Goal: Task Accomplishment & Management: Complete application form

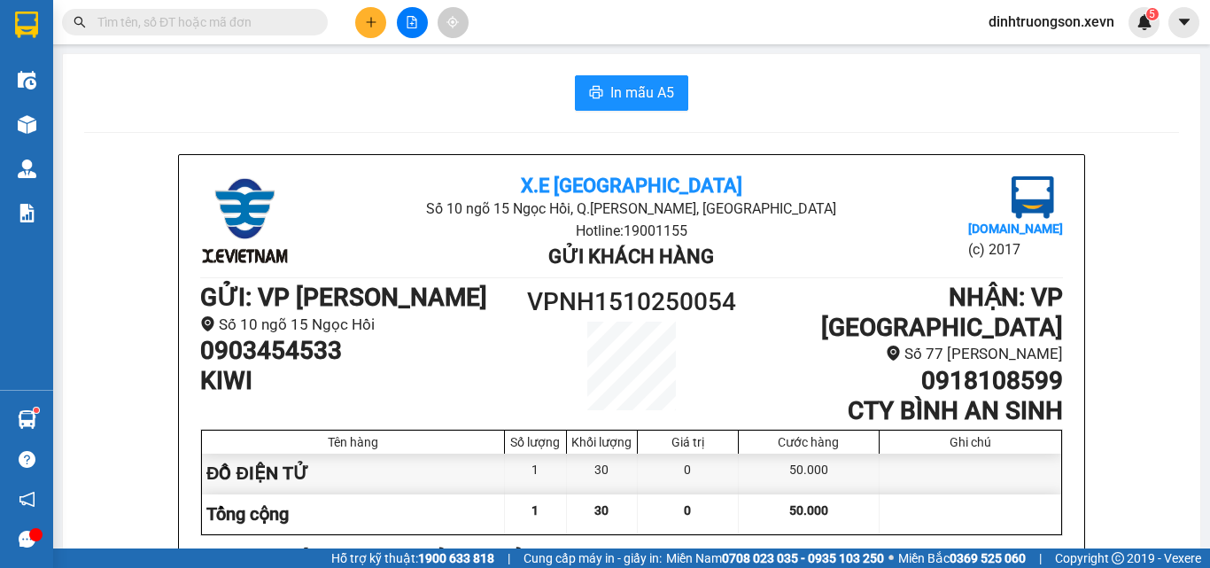
click at [381, 12] on button at bounding box center [370, 22] width 31 height 31
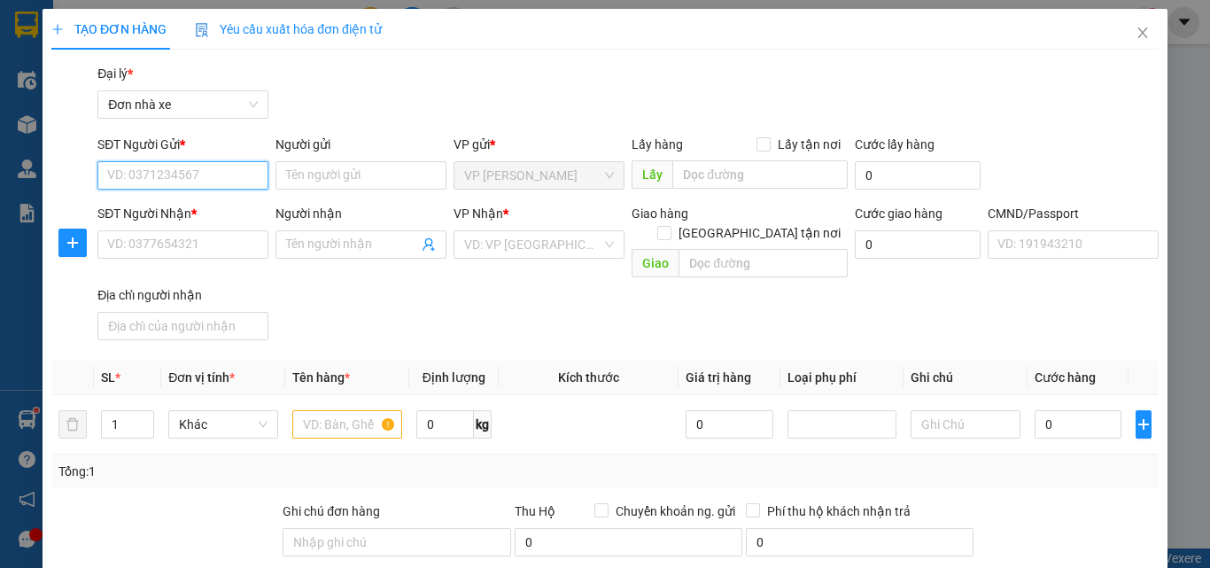
click at [191, 175] on input "SĐT Người Gửi *" at bounding box center [182, 175] width 171 height 28
type input "0964261939"
click at [204, 206] on div "0964261939 - HIẾU" at bounding box center [181, 210] width 148 height 19
type input "HIẾU"
type input "0327916682"
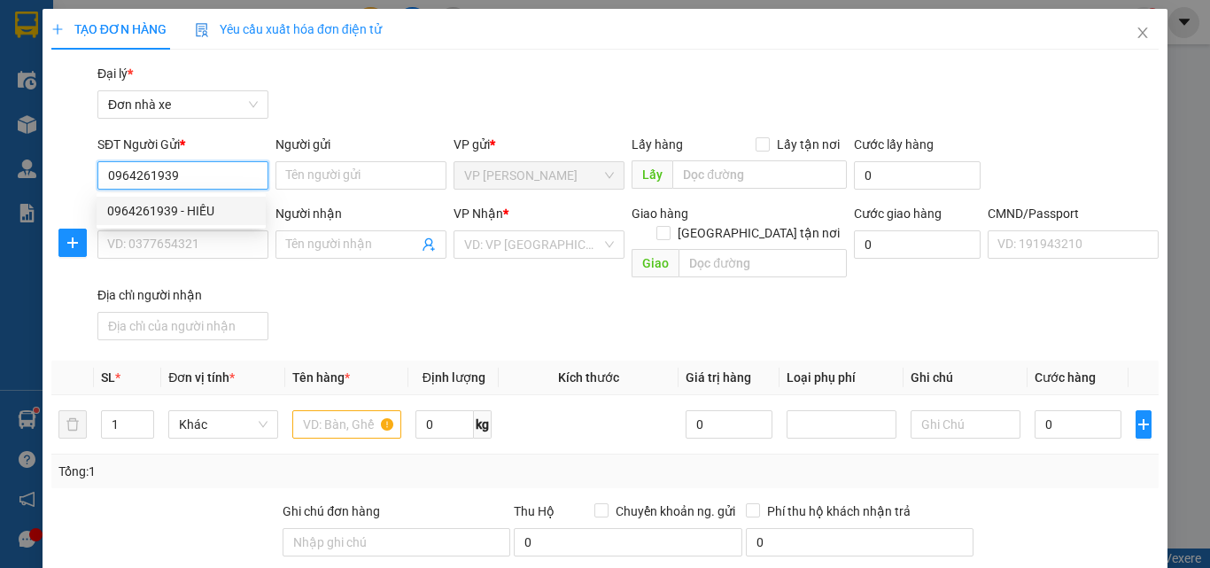
type input "THẢO"
type input "038183007911 [PERSON_NAME]"
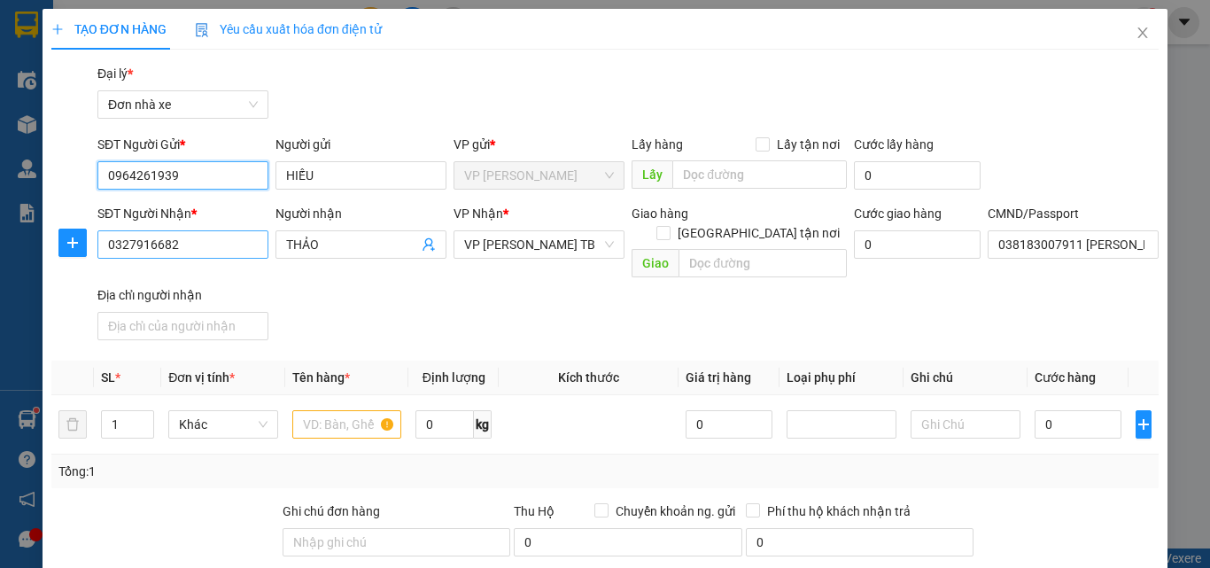
type input "0964261939"
click at [238, 251] on input "0327916682" at bounding box center [182, 244] width 171 height 28
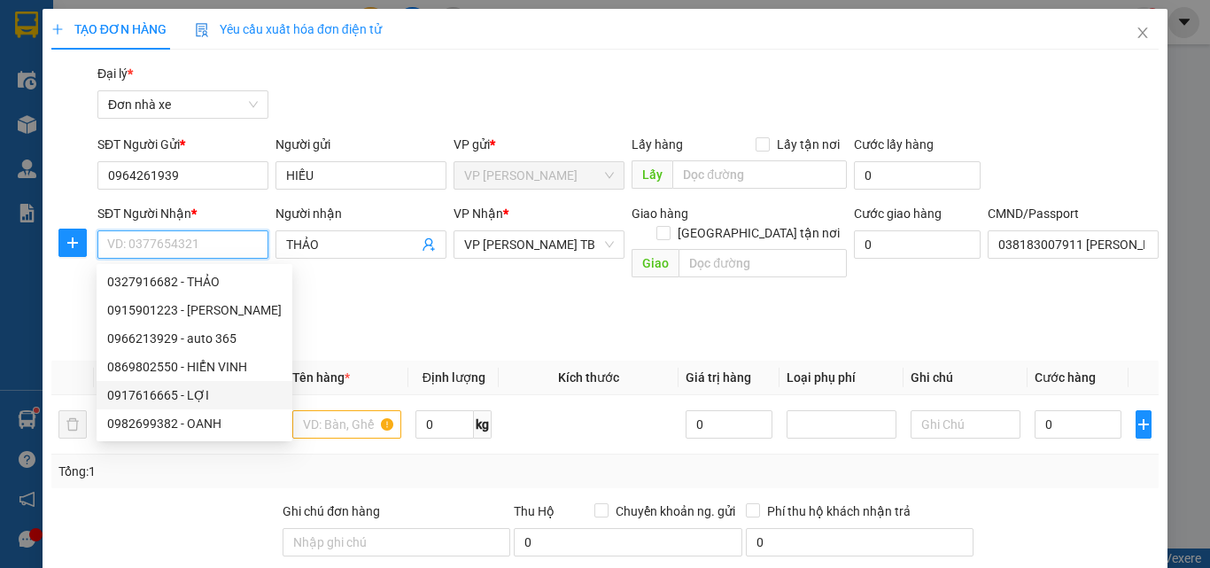
click at [206, 398] on div "0917616665 - LỢI" at bounding box center [194, 394] width 175 height 19
type input "0917616665"
type input "LỢI"
type input "010204007577 [PERSON_NAME] THÔN HẢI NIEN BẢO THẮNG"
type input "[PERSON_NAME] THÔN HẢI NIEN BẢO THẮNG LÀO CAI"
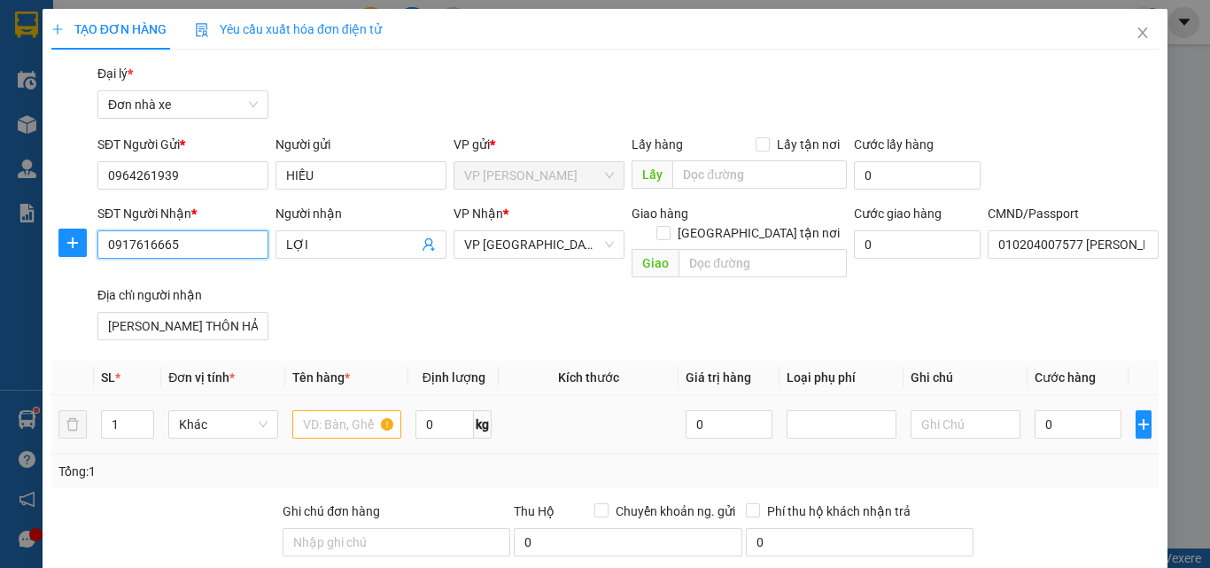
type input "0917616665"
click at [339, 413] on input "text" at bounding box center [347, 424] width 110 height 28
type input "d"
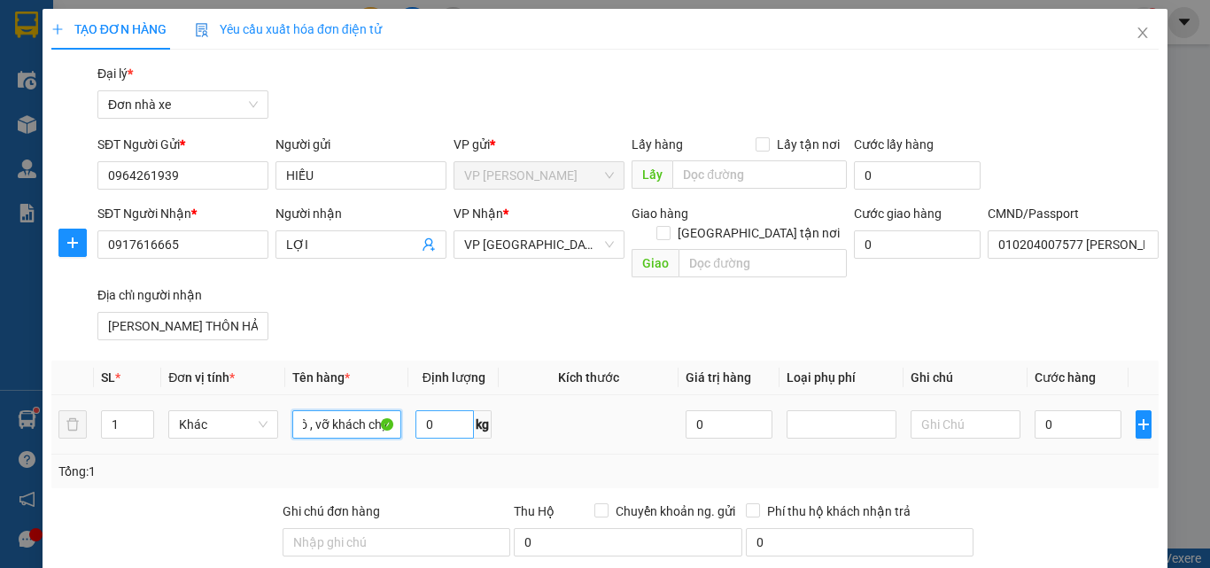
type input "đèn ô tô , vỡ khách chịu"
click at [447, 410] on input "0" at bounding box center [445, 424] width 58 height 28
click at [1057, 410] on input "0" at bounding box center [1078, 424] width 87 height 28
click at [437, 412] on input "20" at bounding box center [445, 424] width 58 height 28
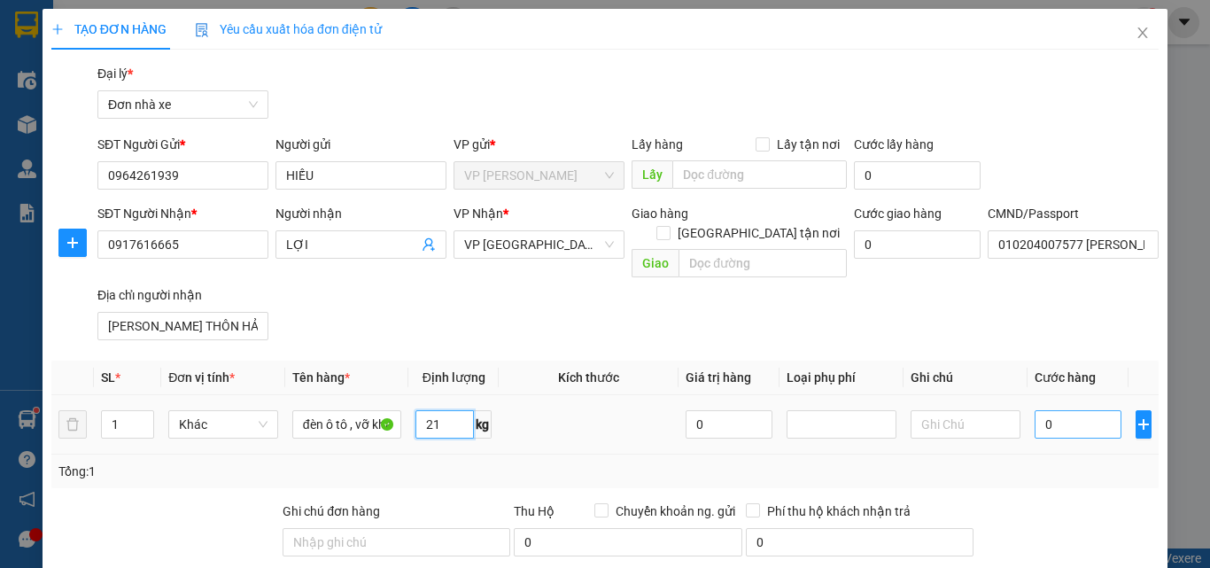
type input "21"
click at [1067, 410] on input "0" at bounding box center [1078, 424] width 87 height 28
type input "4"
type input "45"
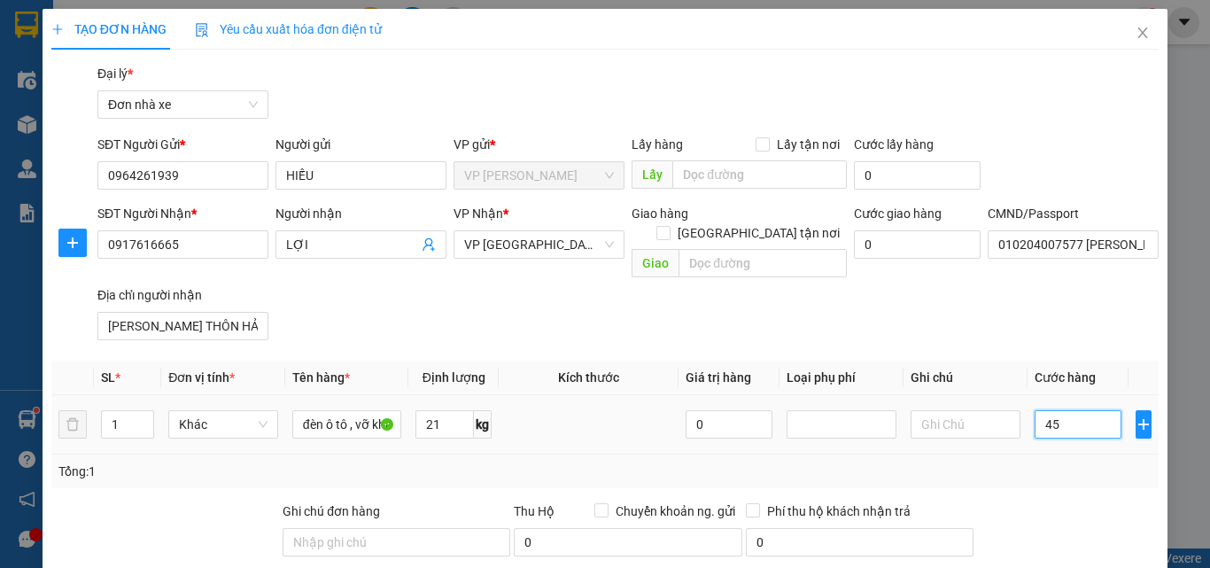
type input "45"
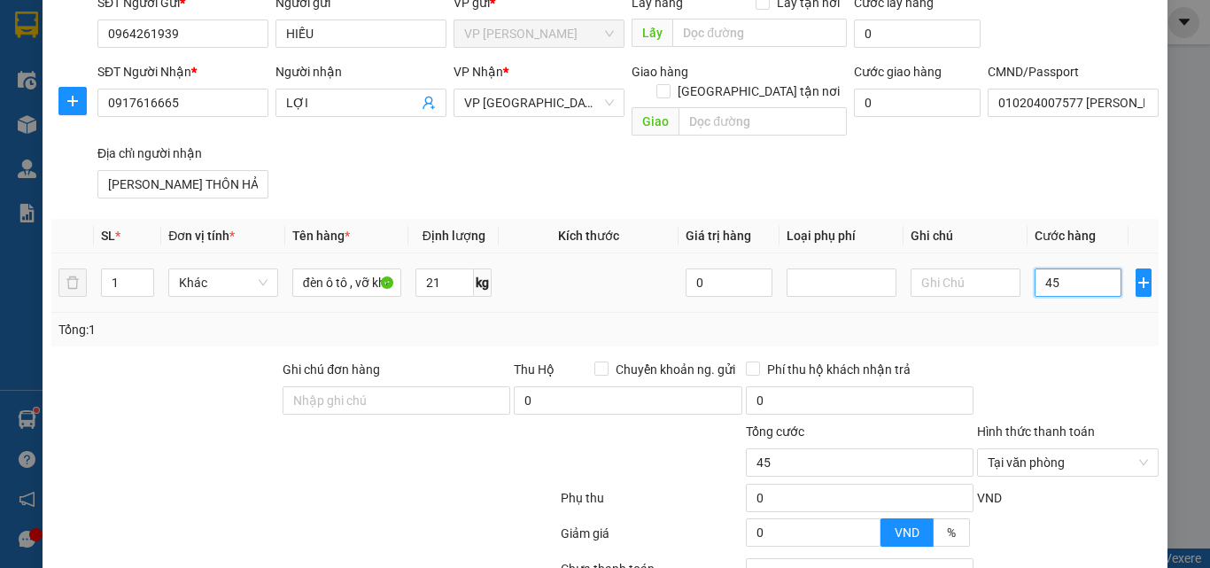
scroll to position [279, 0]
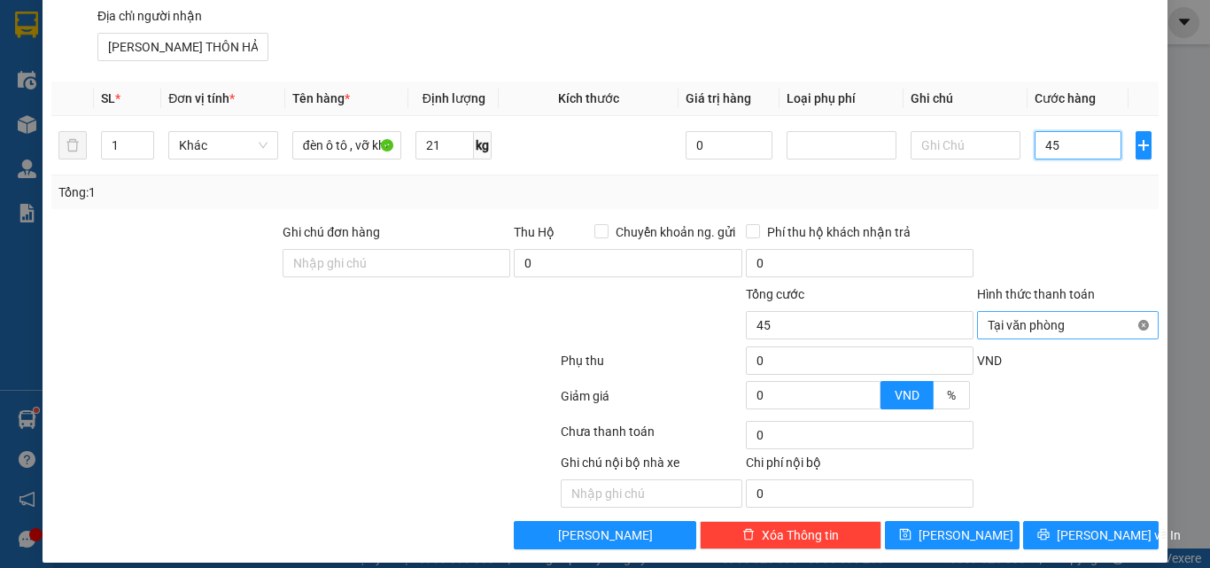
type input "45"
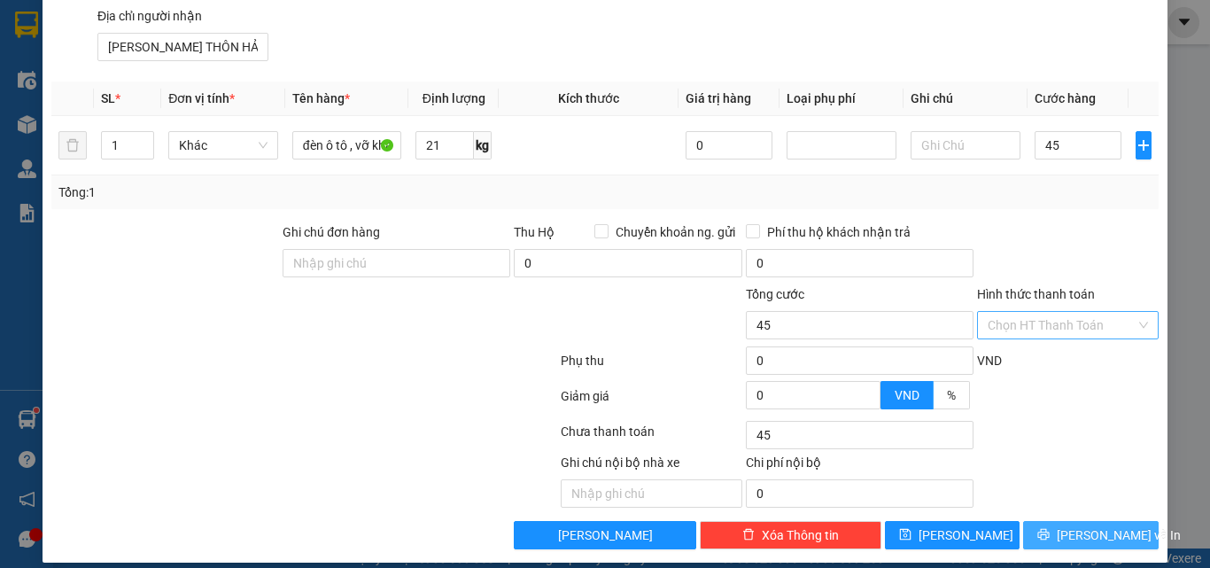
type input "45.000"
click at [1065, 525] on span "[PERSON_NAME] và In" at bounding box center [1119, 534] width 124 height 19
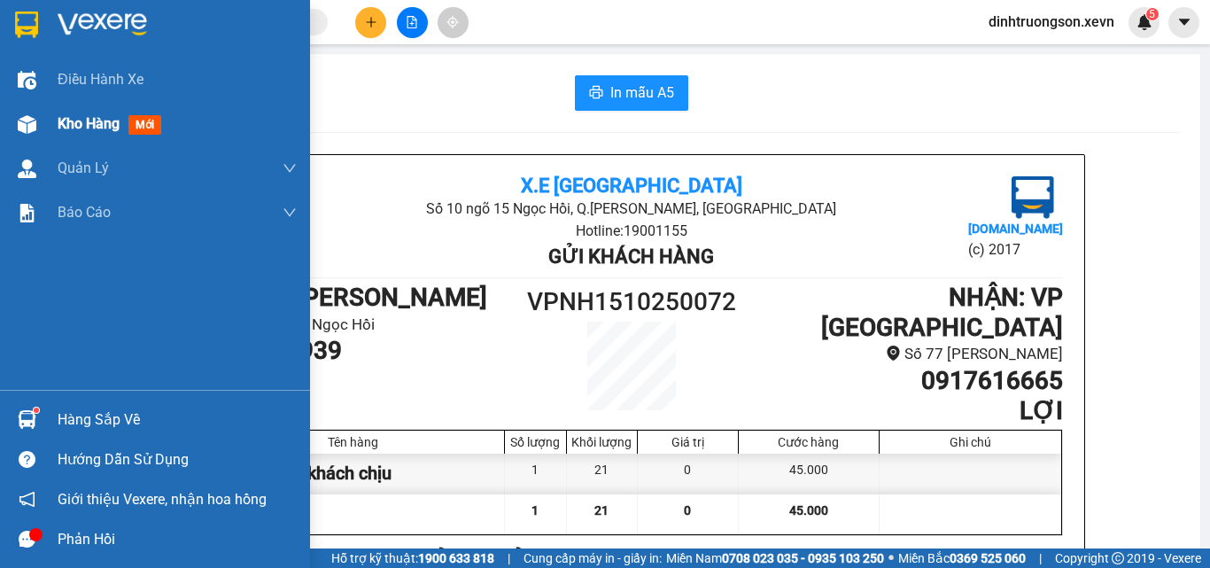
click at [81, 122] on span "Kho hàng" at bounding box center [89, 123] width 62 height 17
